Goal: Information Seeking & Learning: Learn about a topic

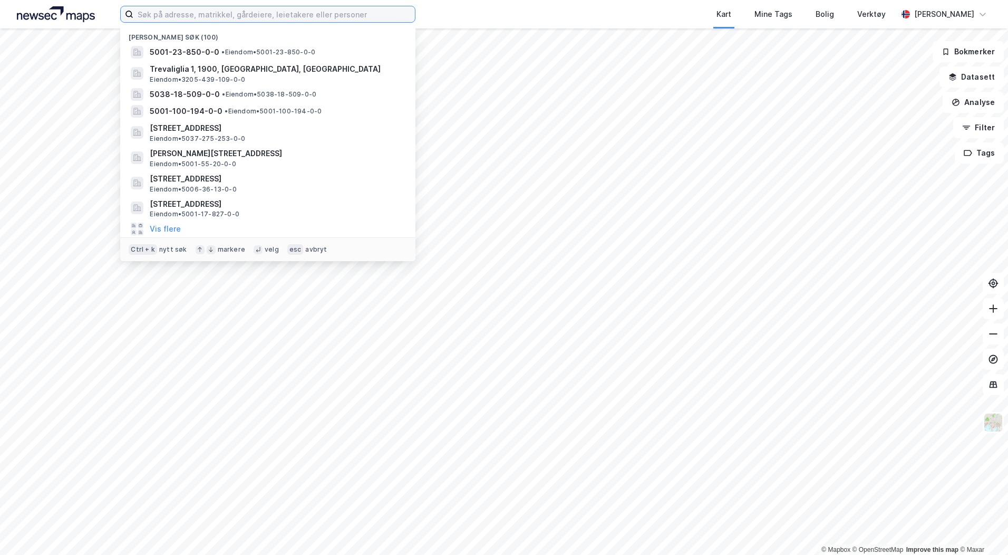
click at [184, 16] on input at bounding box center [274, 14] width 282 height 16
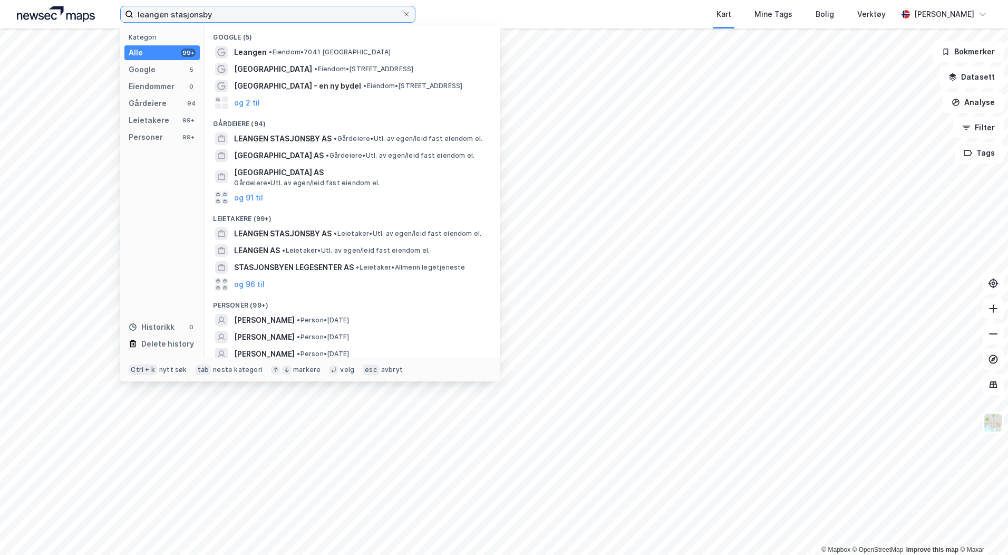
type input "leangen stasjonsby"
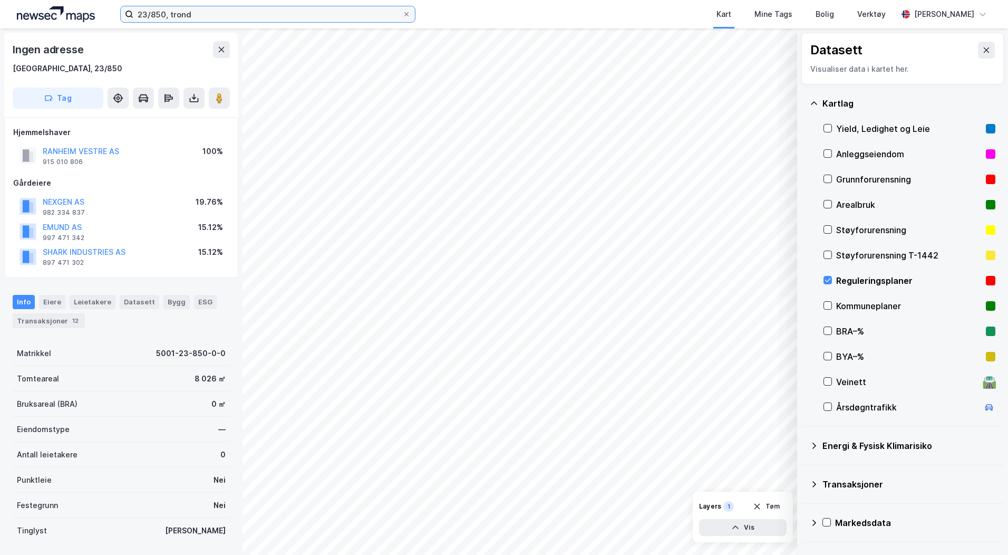
scroll to position [1, 0]
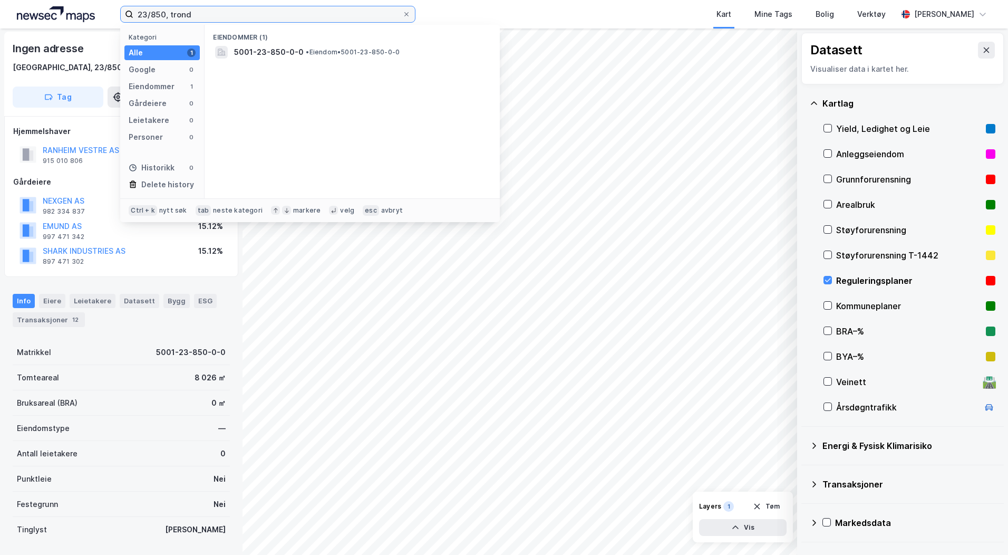
drag, startPoint x: 197, startPoint y: 17, endPoint x: 84, endPoint y: 15, distance: 112.3
click at [84, 15] on div "23/850, trond Kategori Alle 1 Google 0 Eiendommer 1 Gårdeiere 0 Leietakere 0 Pe…" at bounding box center [504, 14] width 1008 height 28
type input "412/469, tr"
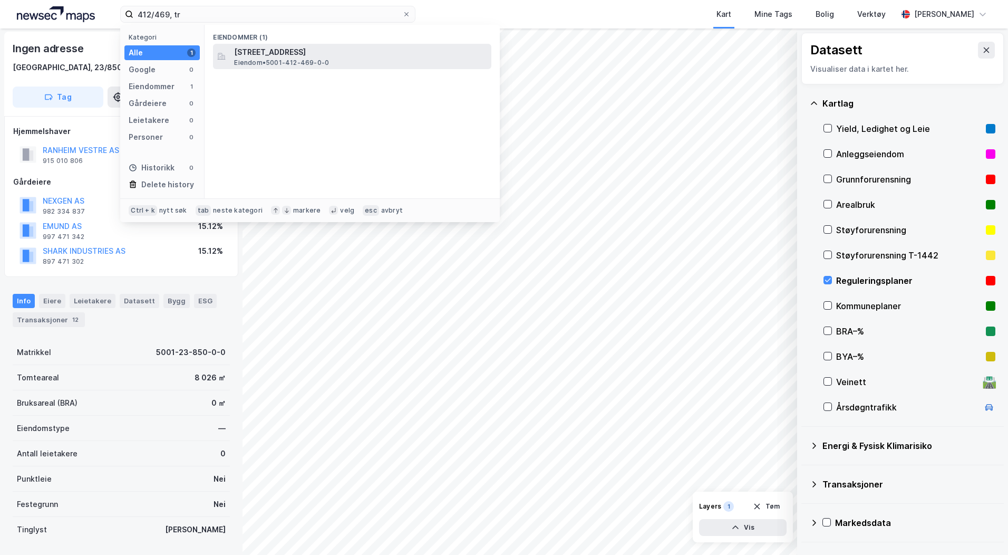
click at [279, 57] on span "[STREET_ADDRESS]" at bounding box center [360, 52] width 253 height 13
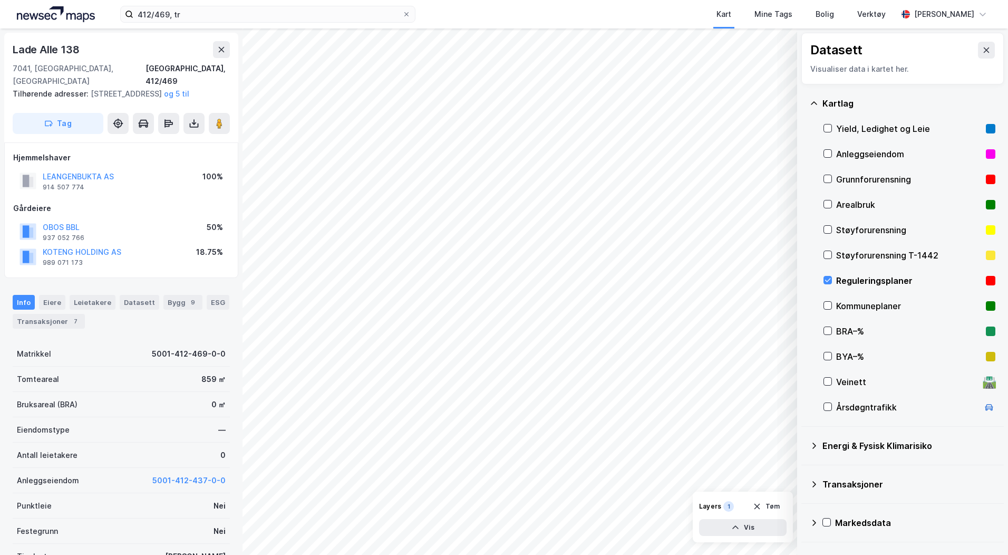
scroll to position [1, 0]
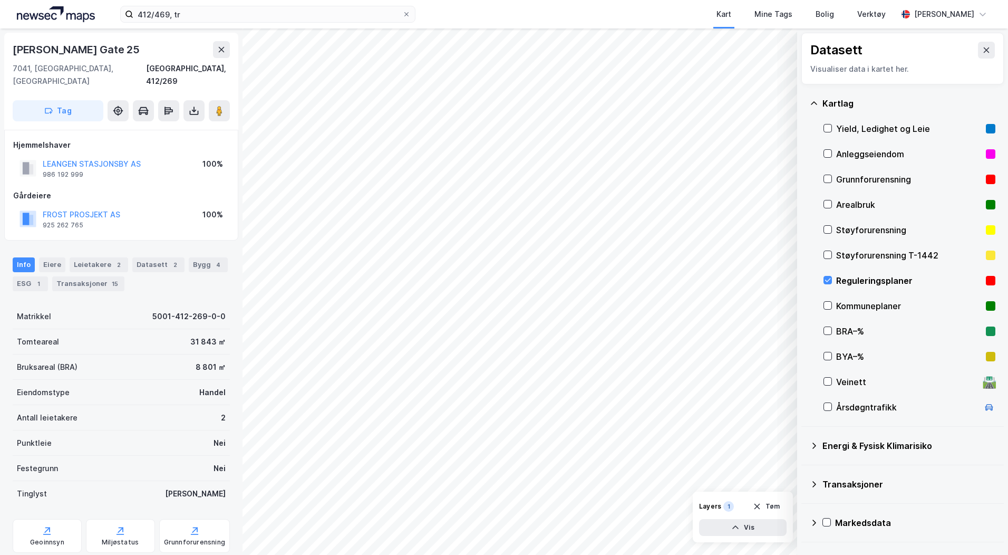
scroll to position [1, 0]
